Goal: Task Accomplishment & Management: Manage account settings

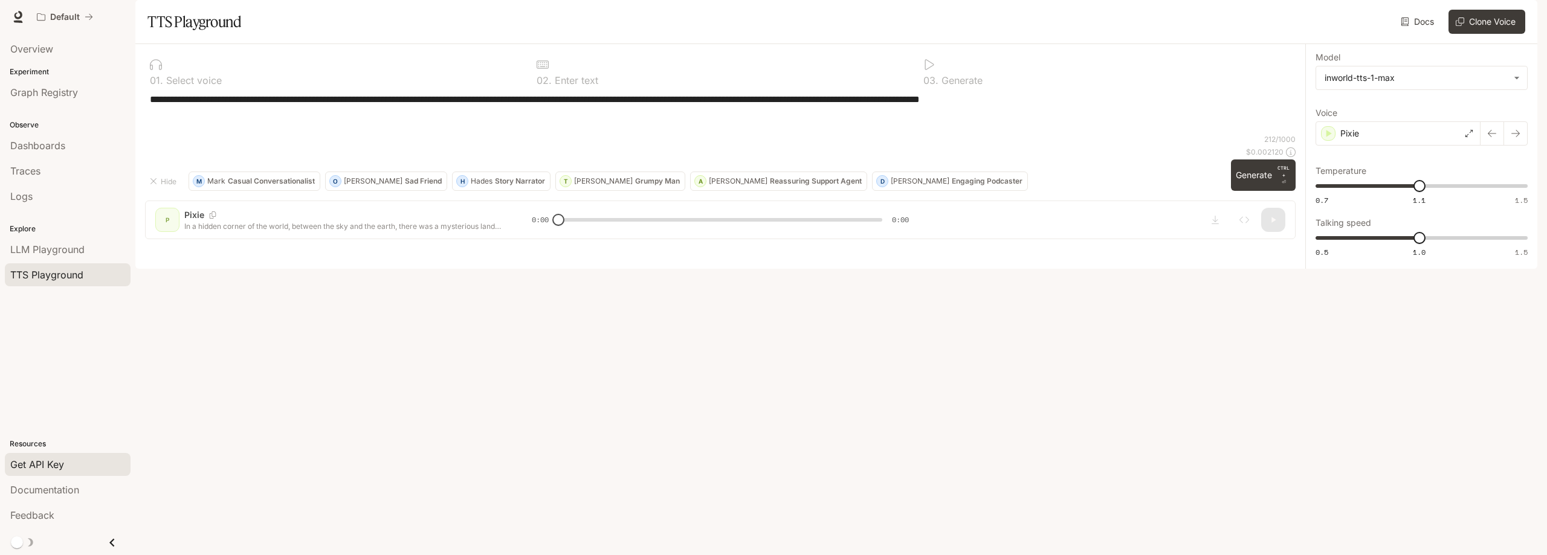
click at [42, 466] on span "Get API Key" at bounding box center [37, 464] width 54 height 15
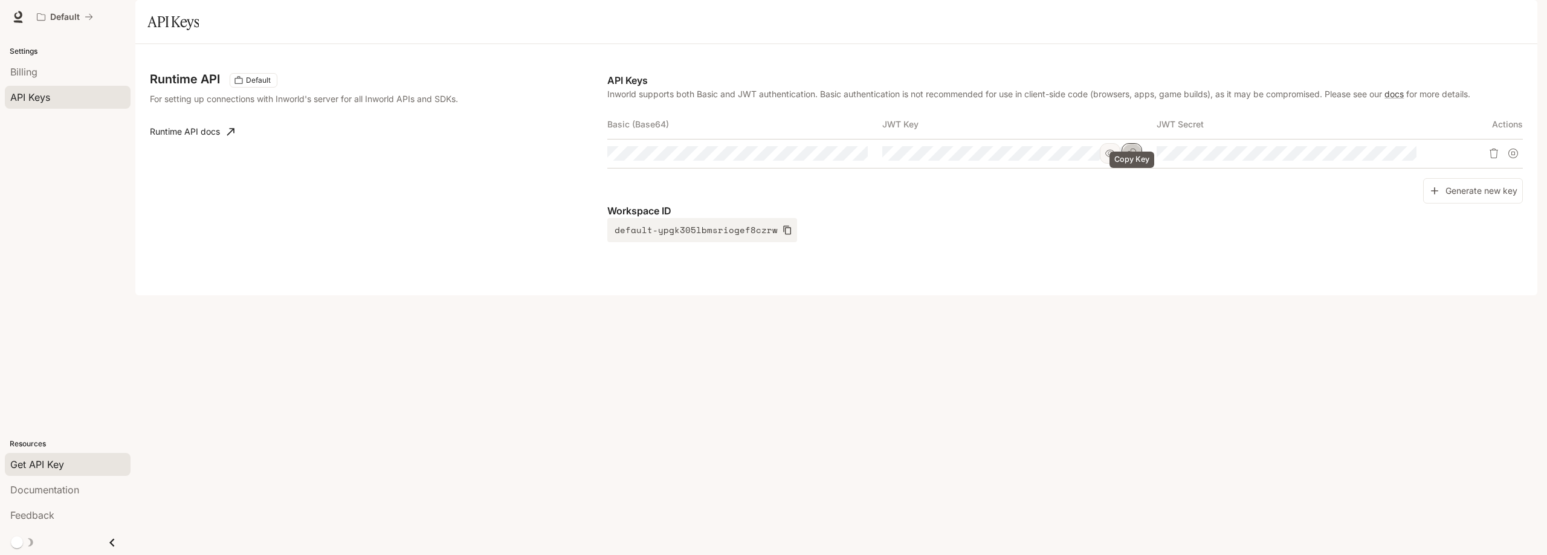
click at [1135, 158] on icon "Copy Key" at bounding box center [1132, 154] width 10 height 10
click at [1352, 295] on div "Runtime API Default For setting up connections with Inworld's server for all In…" at bounding box center [836, 169] width 1402 height 251
click at [1410, 158] on icon "Copy Secret" at bounding box center [1407, 154] width 10 height 10
click at [1127, 158] on icon "Copy Key" at bounding box center [1132, 154] width 10 height 10
click at [1411, 158] on icon "Copy Secret" at bounding box center [1407, 154] width 10 height 10
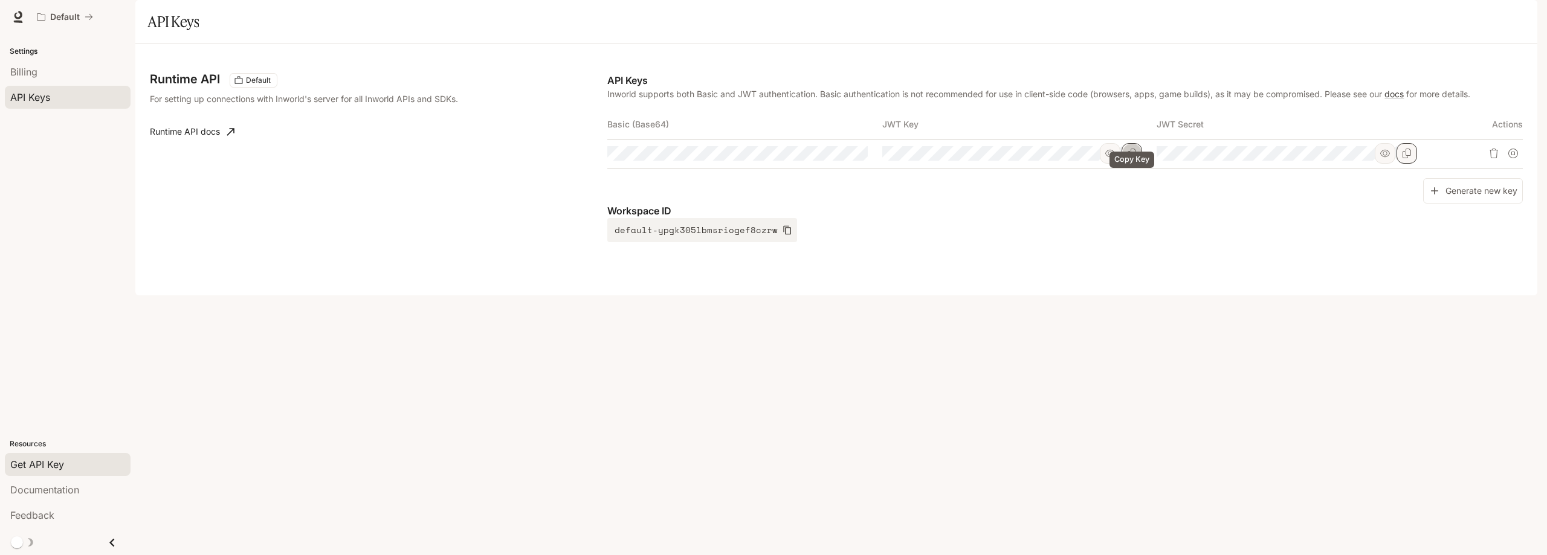
click at [1129, 158] on icon "Copy Key" at bounding box center [1132, 154] width 10 height 10
click at [1412, 164] on button "Copy Secret" at bounding box center [1406, 153] width 21 height 21
drag, startPoint x: 373, startPoint y: 291, endPoint x: 407, endPoint y: 289, distance: 34.5
click at [373, 281] on div "Runtime API Default For setting up connections with Inworld's server for all In…" at bounding box center [836, 170] width 1373 height 222
click at [782, 235] on icon "button" at bounding box center [787, 230] width 10 height 10
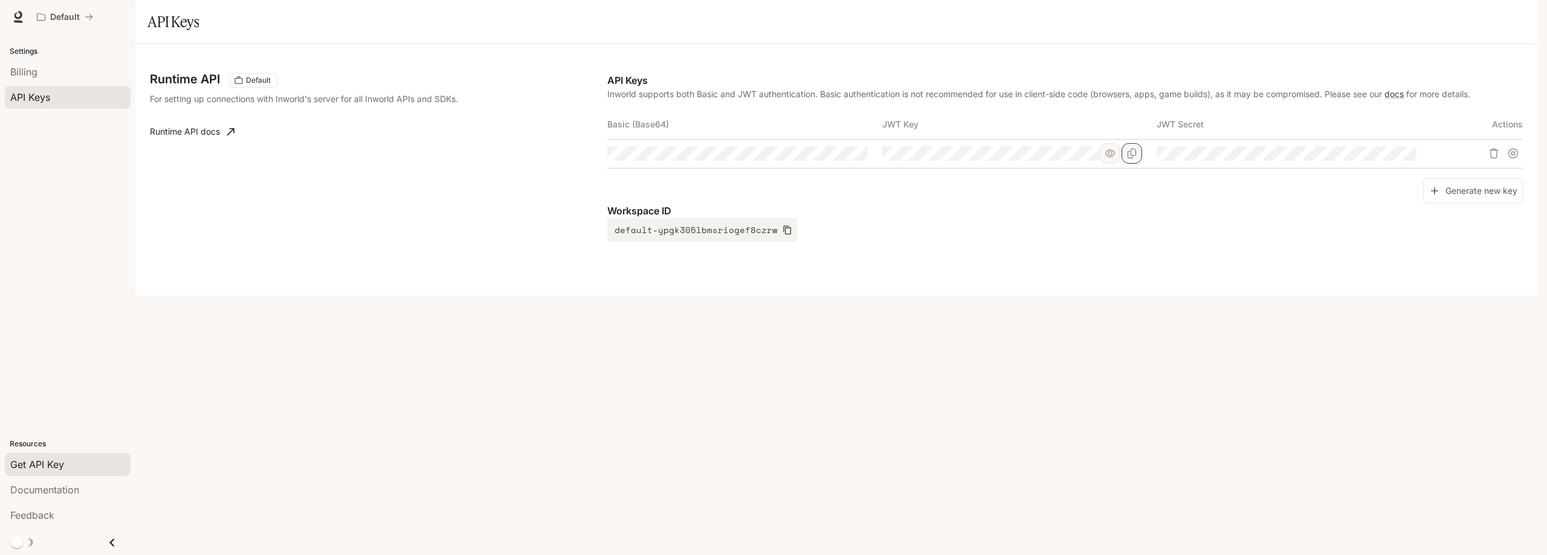
click at [891, 295] on div "Runtime API Default For setting up connections with Inworld's server for all In…" at bounding box center [836, 169] width 1402 height 251
click at [782, 235] on icon "button" at bounding box center [787, 230] width 10 height 10
